Goal: Information Seeking & Learning: Learn about a topic

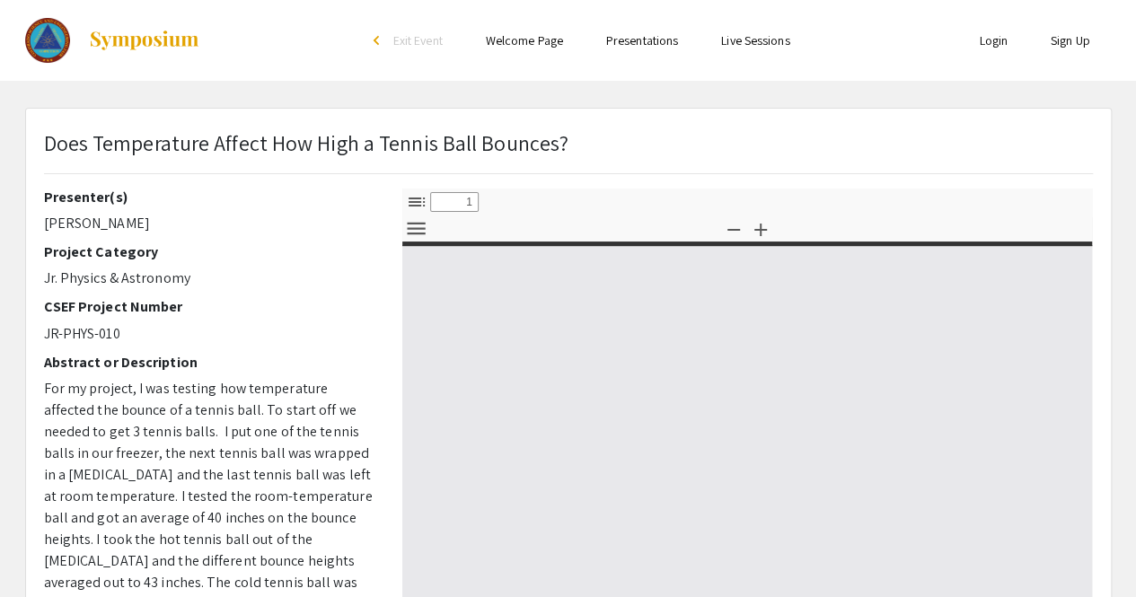
select select "custom"
type input "0"
select select "custom"
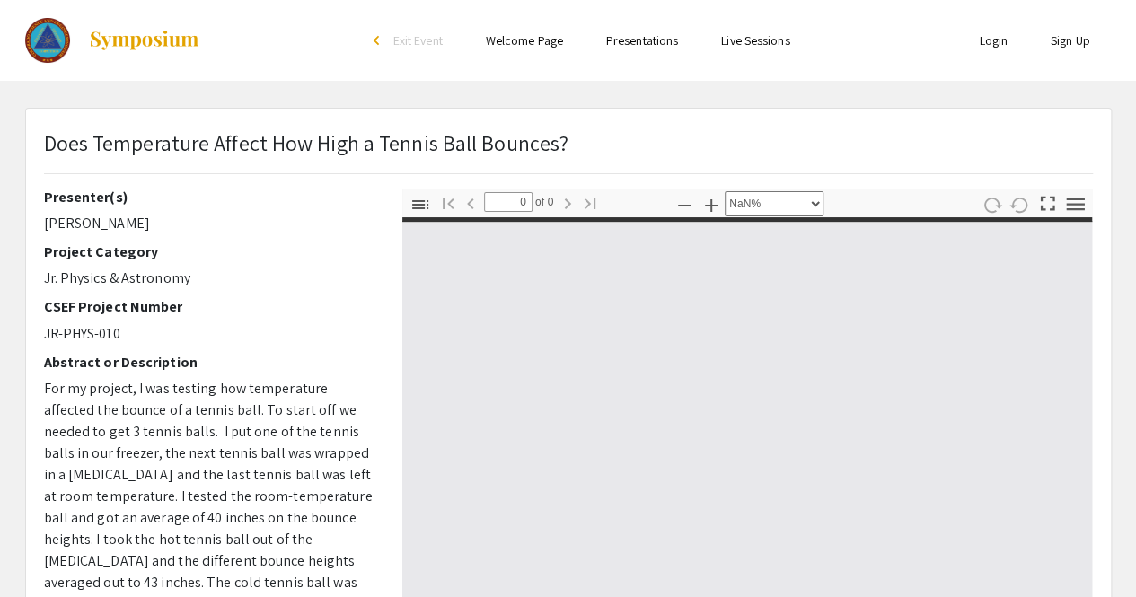
type input "1"
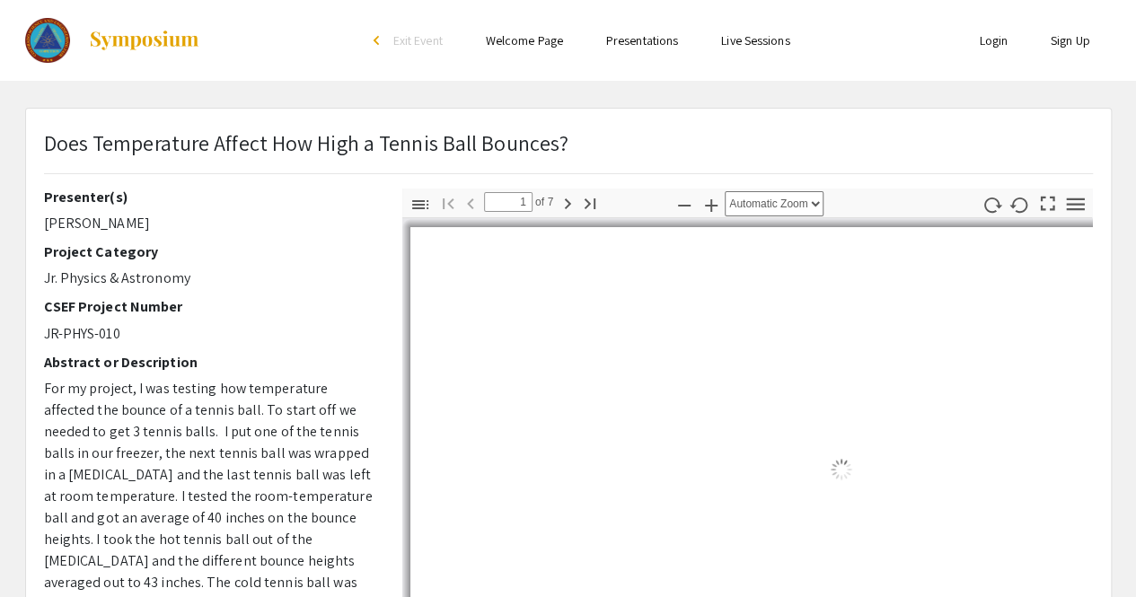
select select "auto"
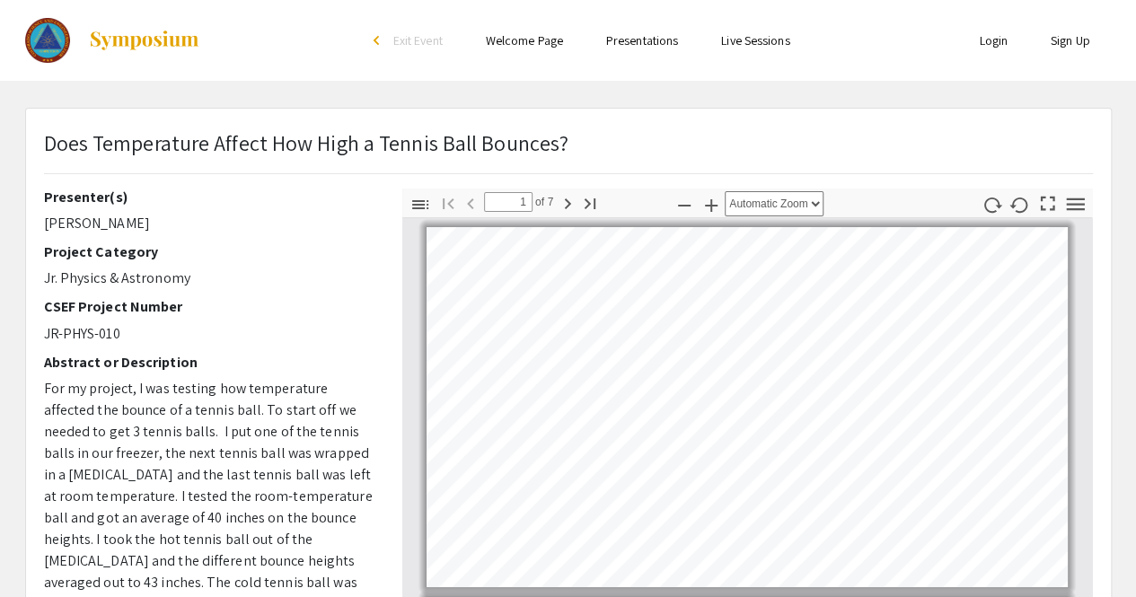
scroll to position [2, 0]
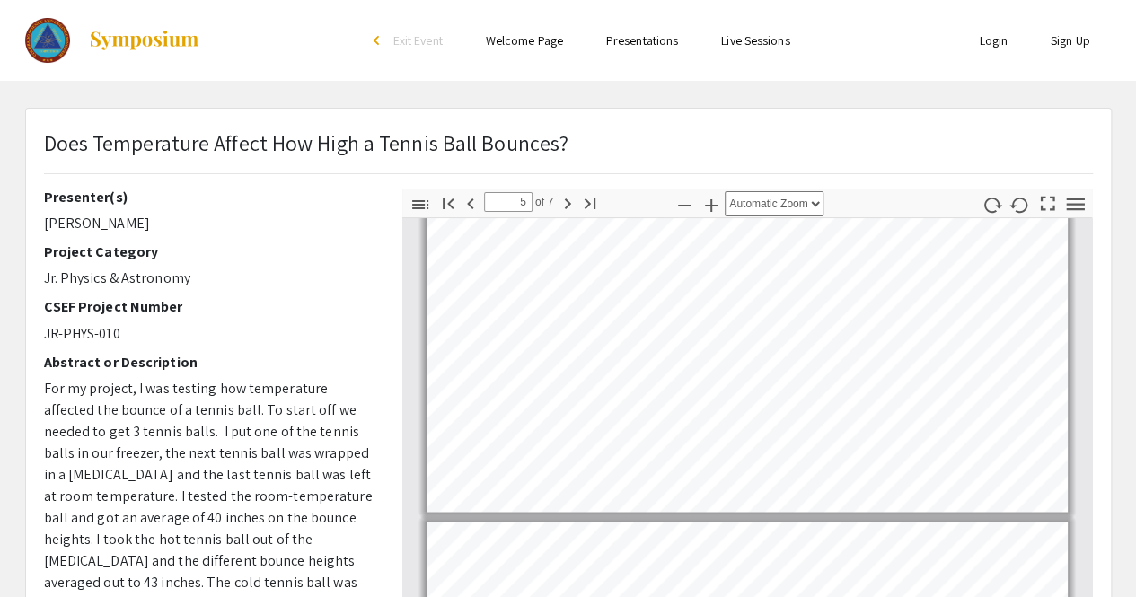
type input "4"
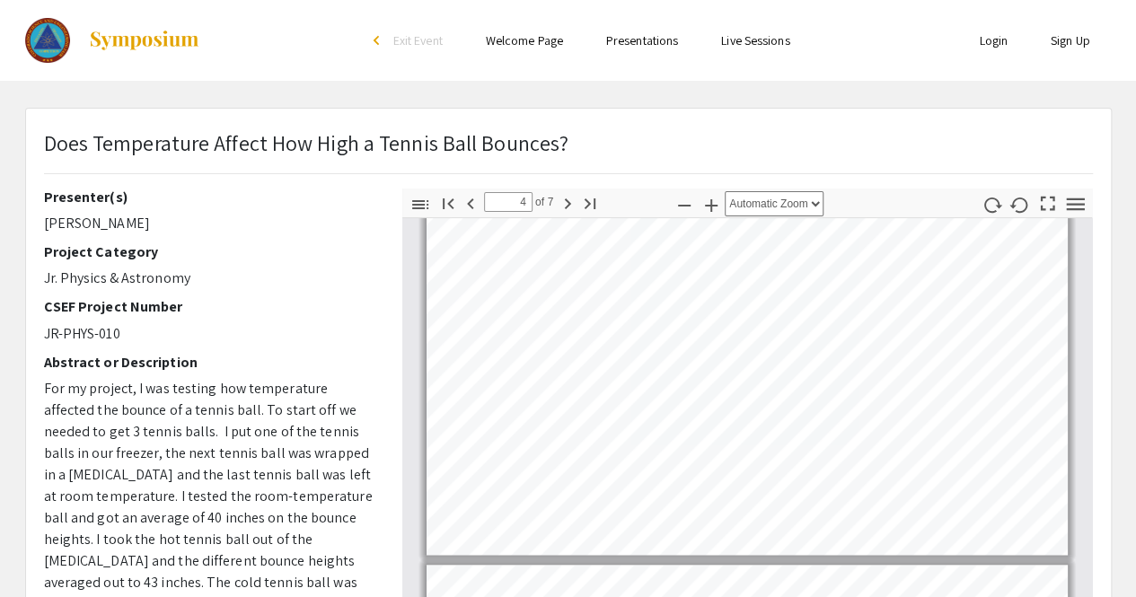
scroll to position [1005, 0]
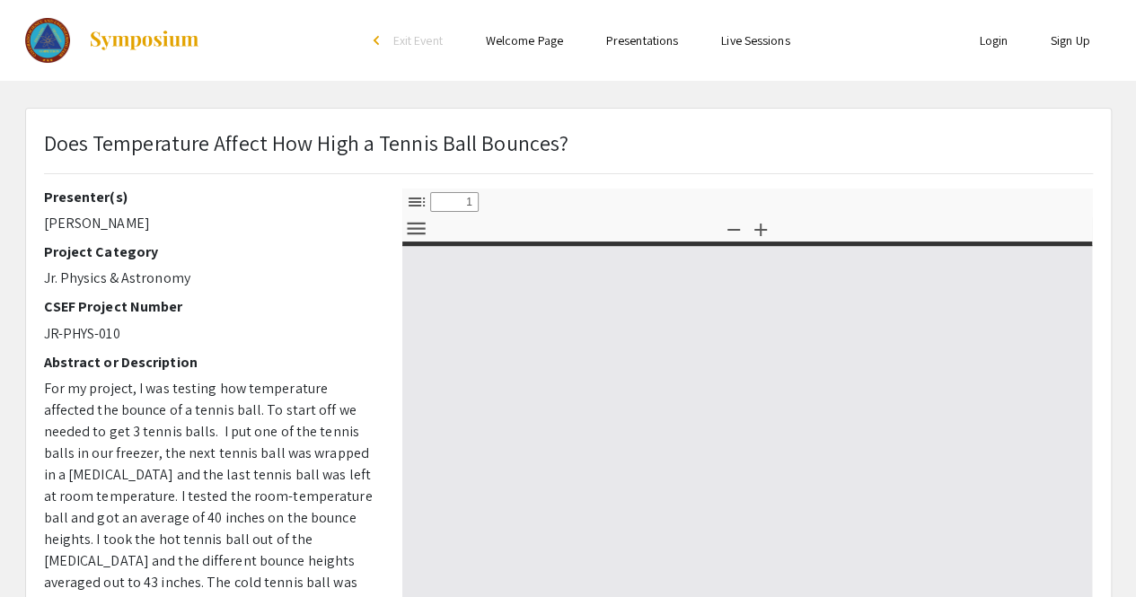
select select "custom"
type input "0"
select select "custom"
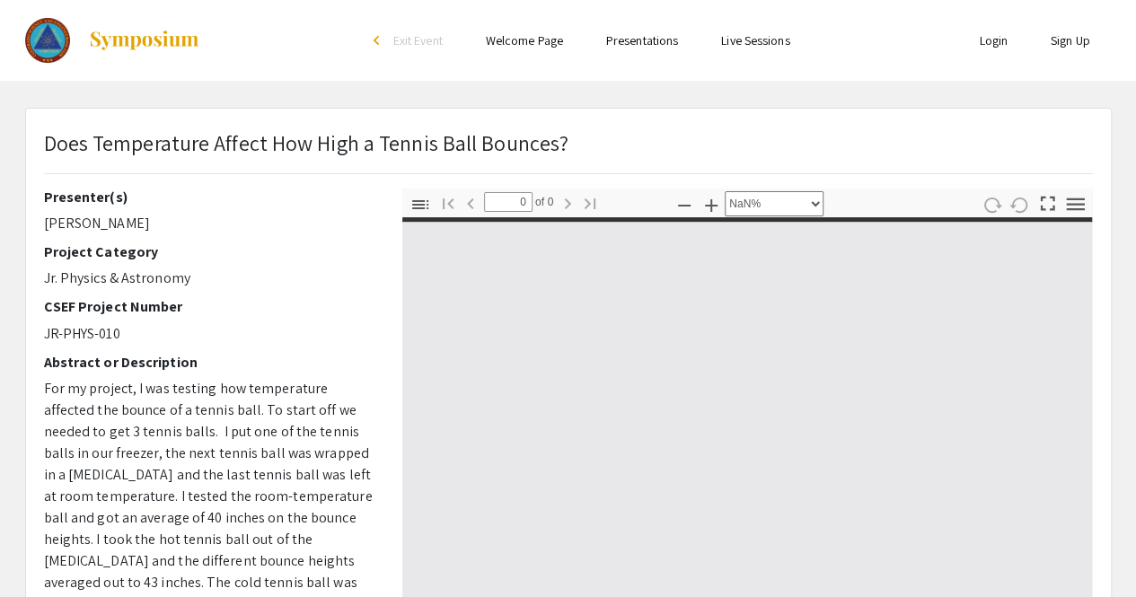
type input "1"
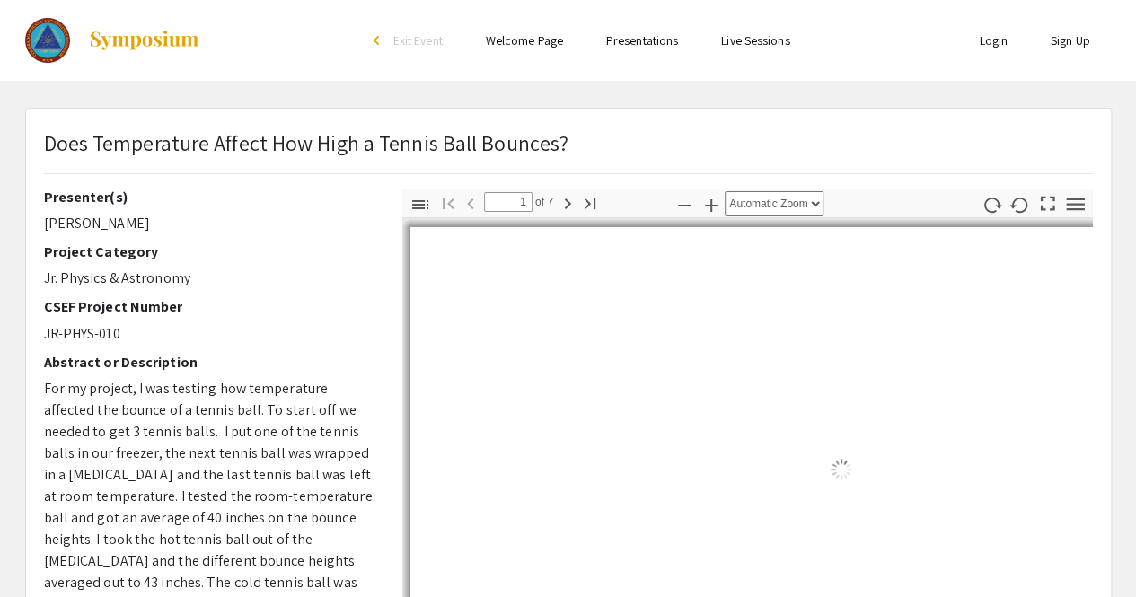
select select "auto"
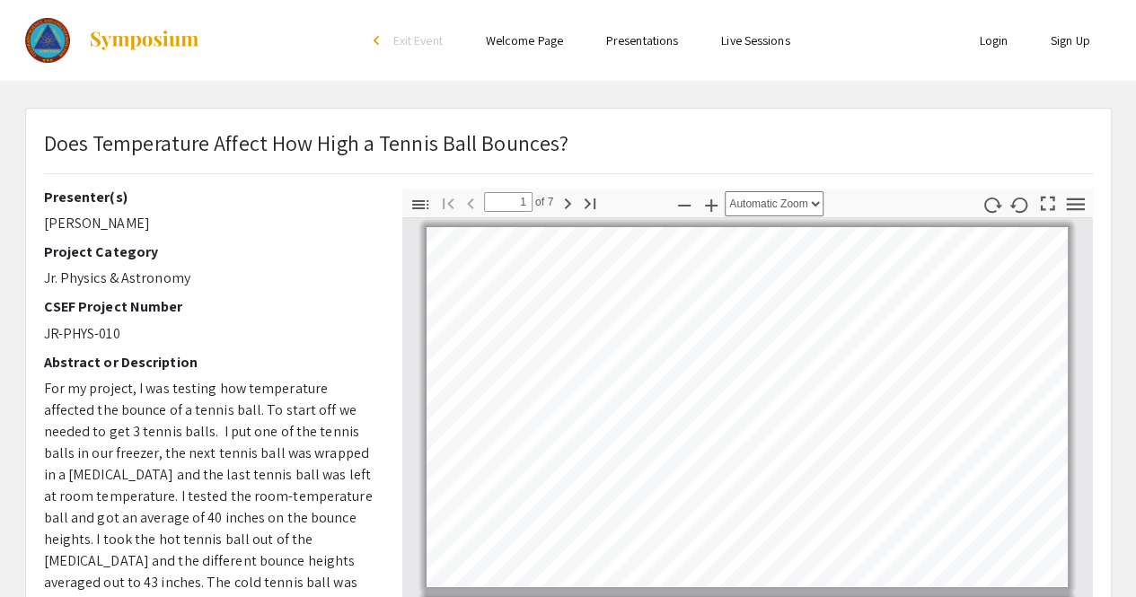
scroll to position [2, 0]
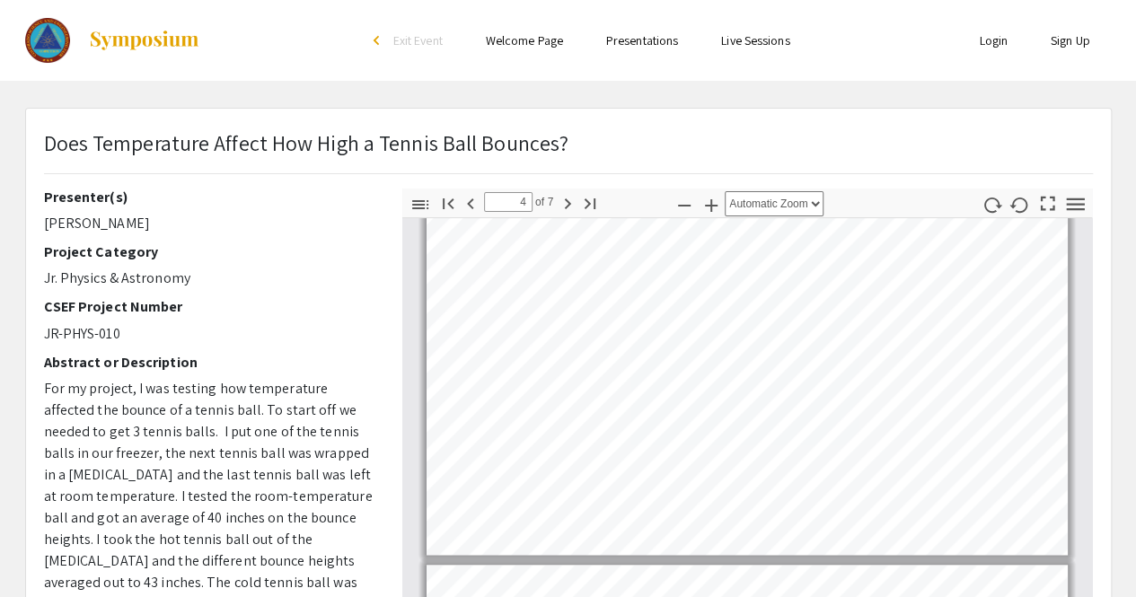
type input "5"
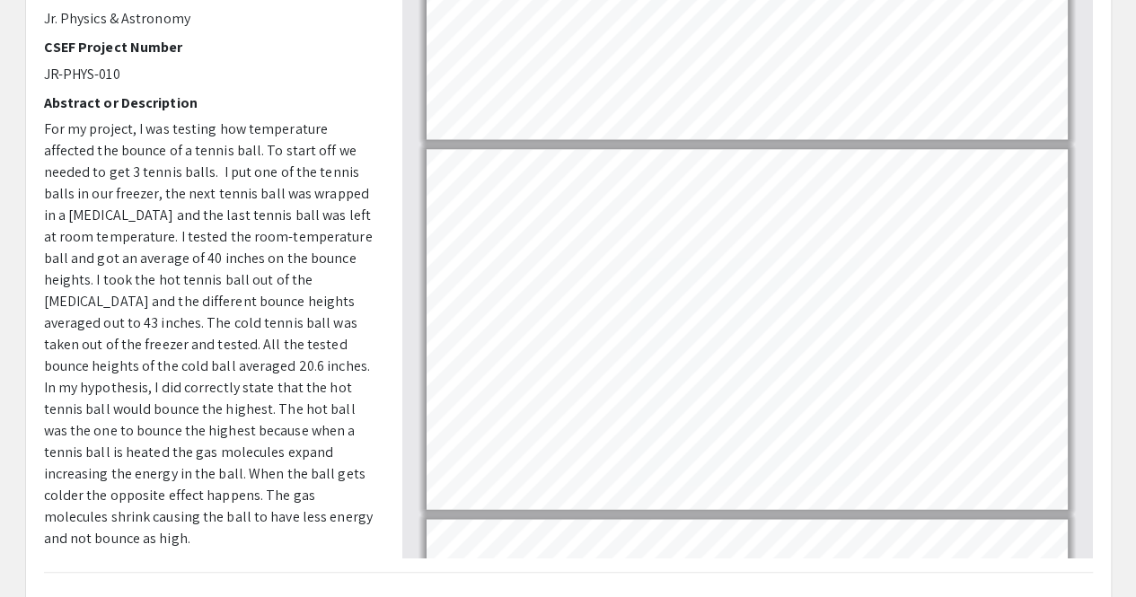
scroll to position [214, 0]
